Goal: Information Seeking & Learning: Learn about a topic

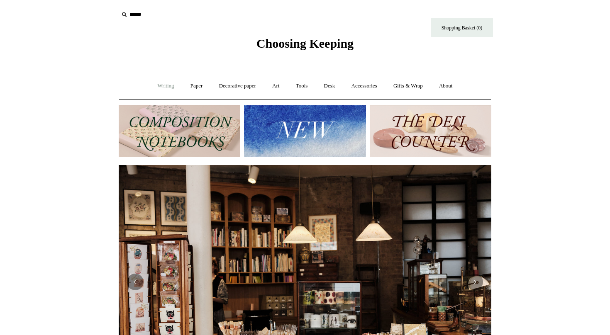
click at [165, 87] on link "Writing +" at bounding box center [166, 86] width 32 height 22
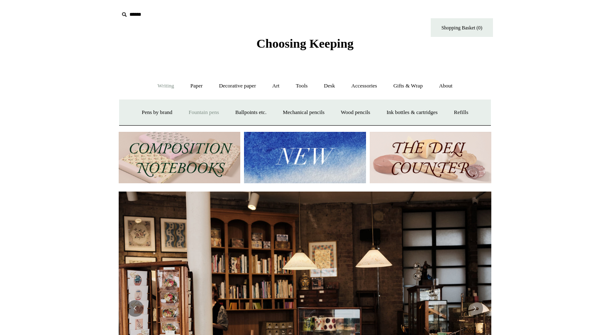
click at [190, 110] on link "Fountain pens +" at bounding box center [203, 113] width 45 height 22
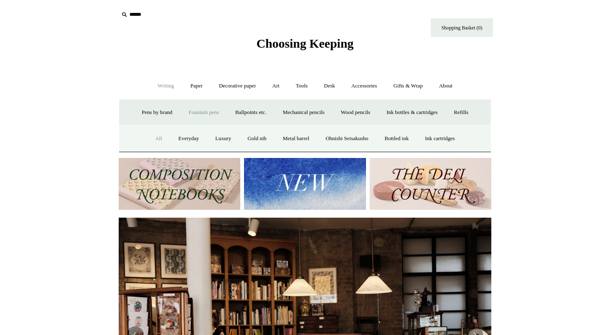
click at [151, 140] on link "All" at bounding box center [159, 139] width 22 height 22
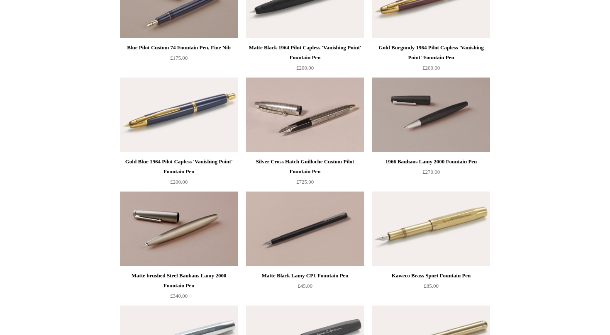
scroll to position [1146, 0]
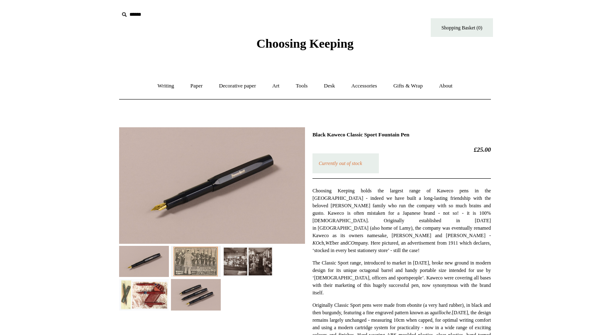
click at [202, 209] on img at bounding box center [212, 185] width 186 height 117
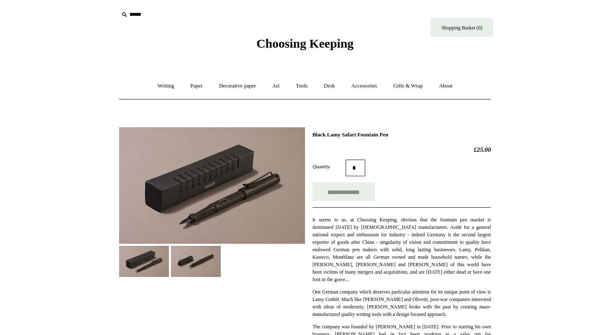
click at [189, 267] on img at bounding box center [196, 261] width 50 height 31
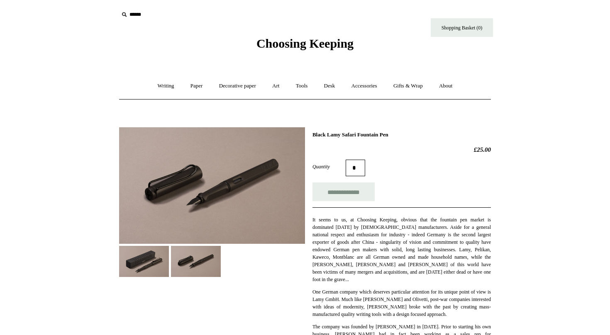
click at [147, 267] on img at bounding box center [144, 261] width 50 height 31
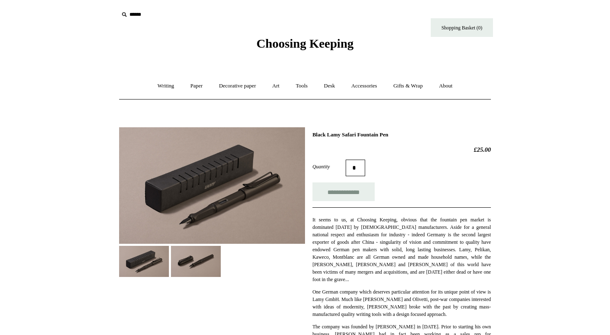
click at [213, 203] on img at bounding box center [212, 185] width 186 height 117
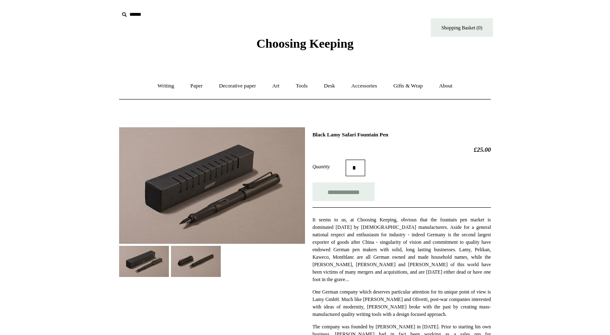
click at [235, 213] on img at bounding box center [212, 185] width 186 height 117
